Goal: Information Seeking & Learning: Learn about a topic

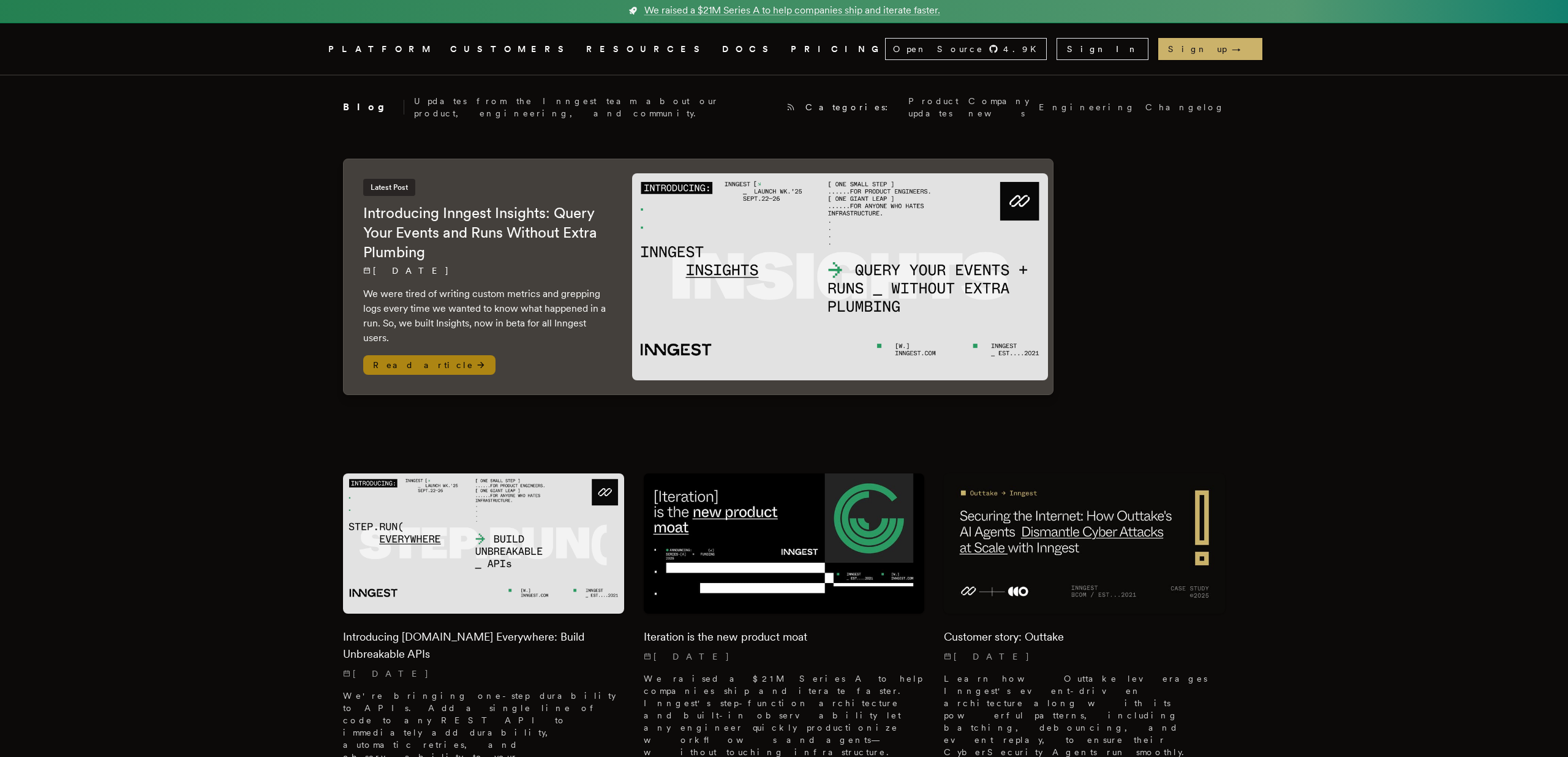
scroll to position [4, 0]
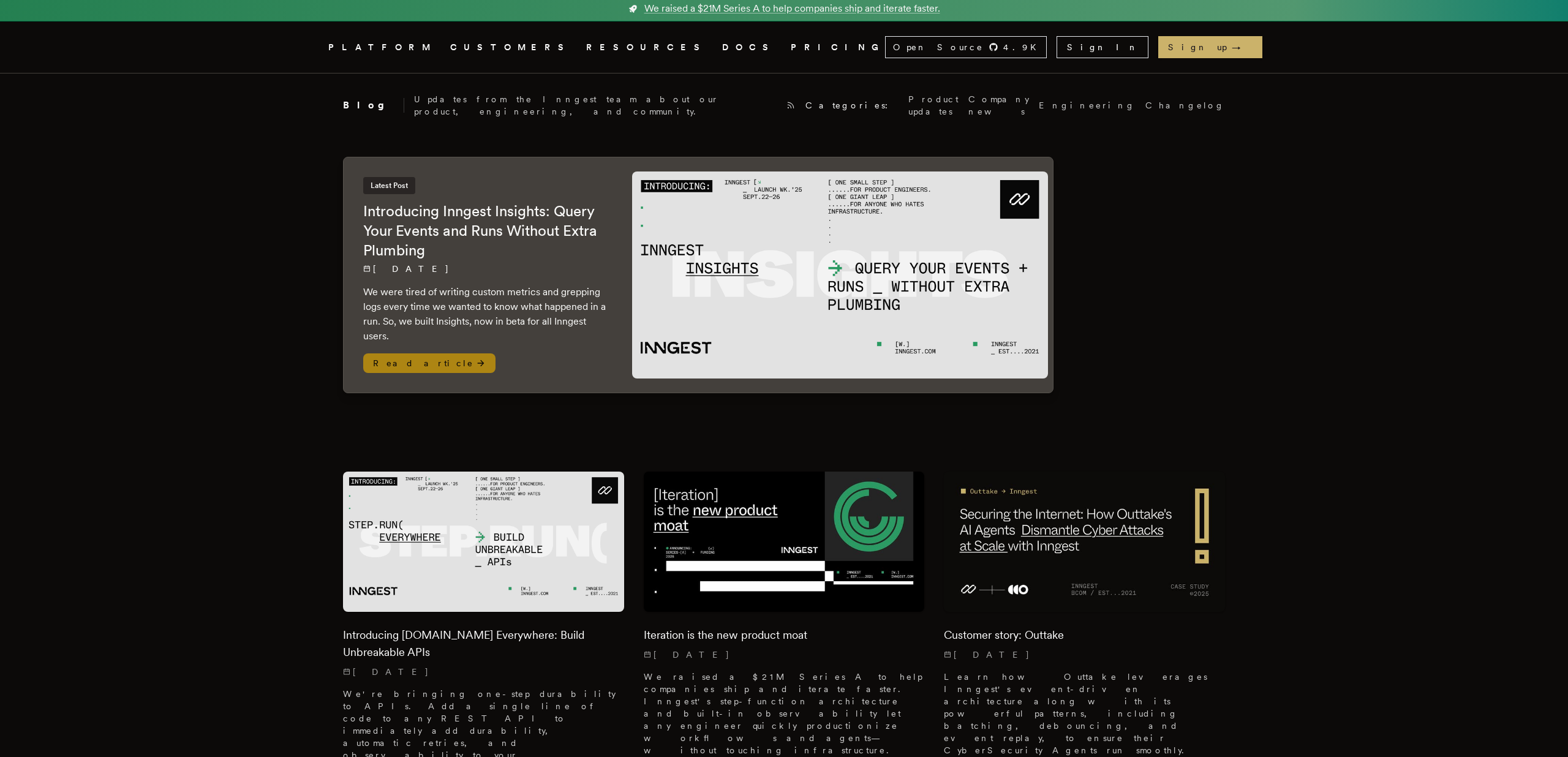
click at [412, 231] on h2 "Introducing Inngest Insights: Query Your Events and Runs Without Extra Plumbing" at bounding box center [485, 230] width 245 height 59
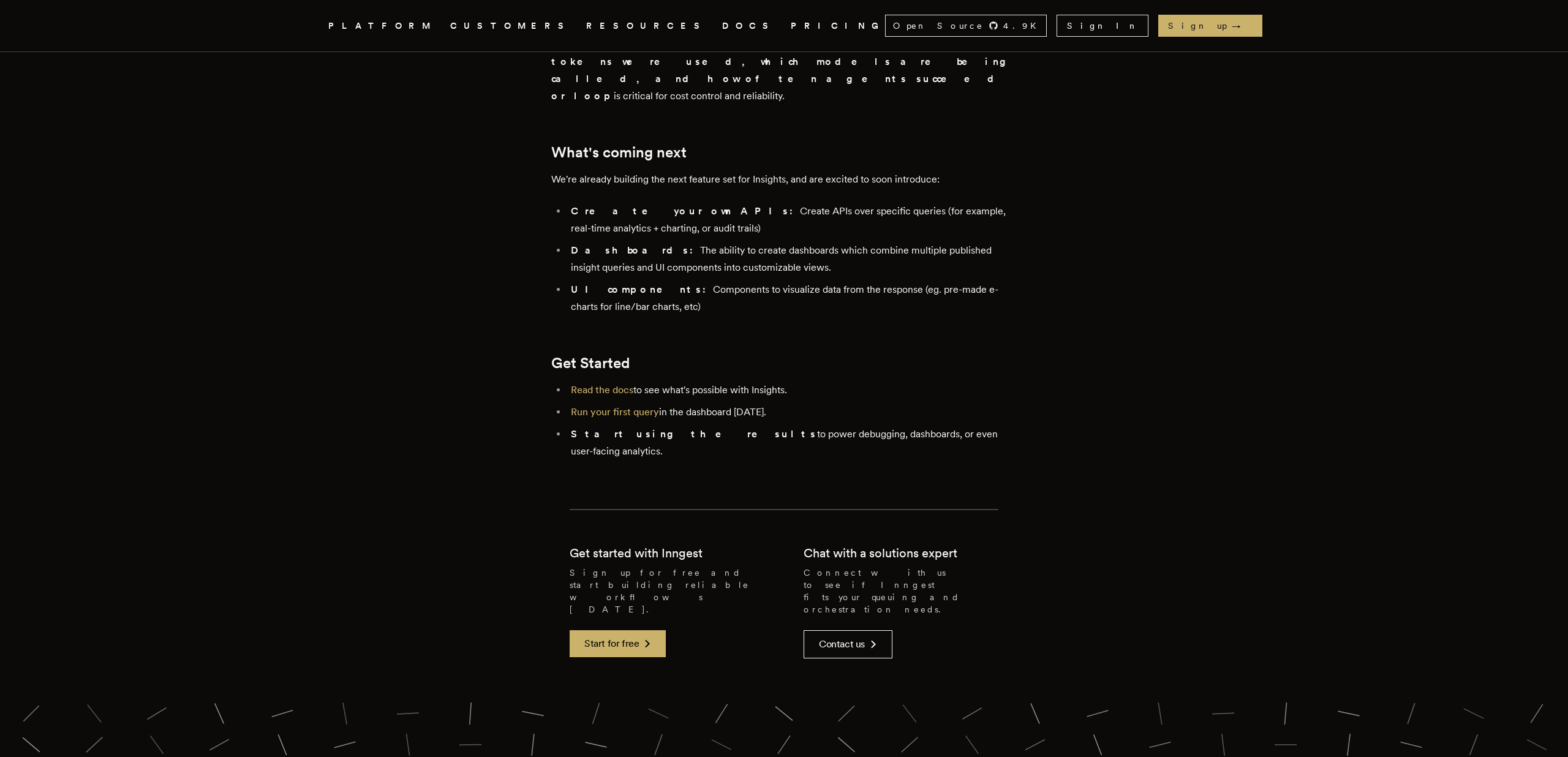
scroll to position [2512, 0]
